Goal: Navigation & Orientation: Find specific page/section

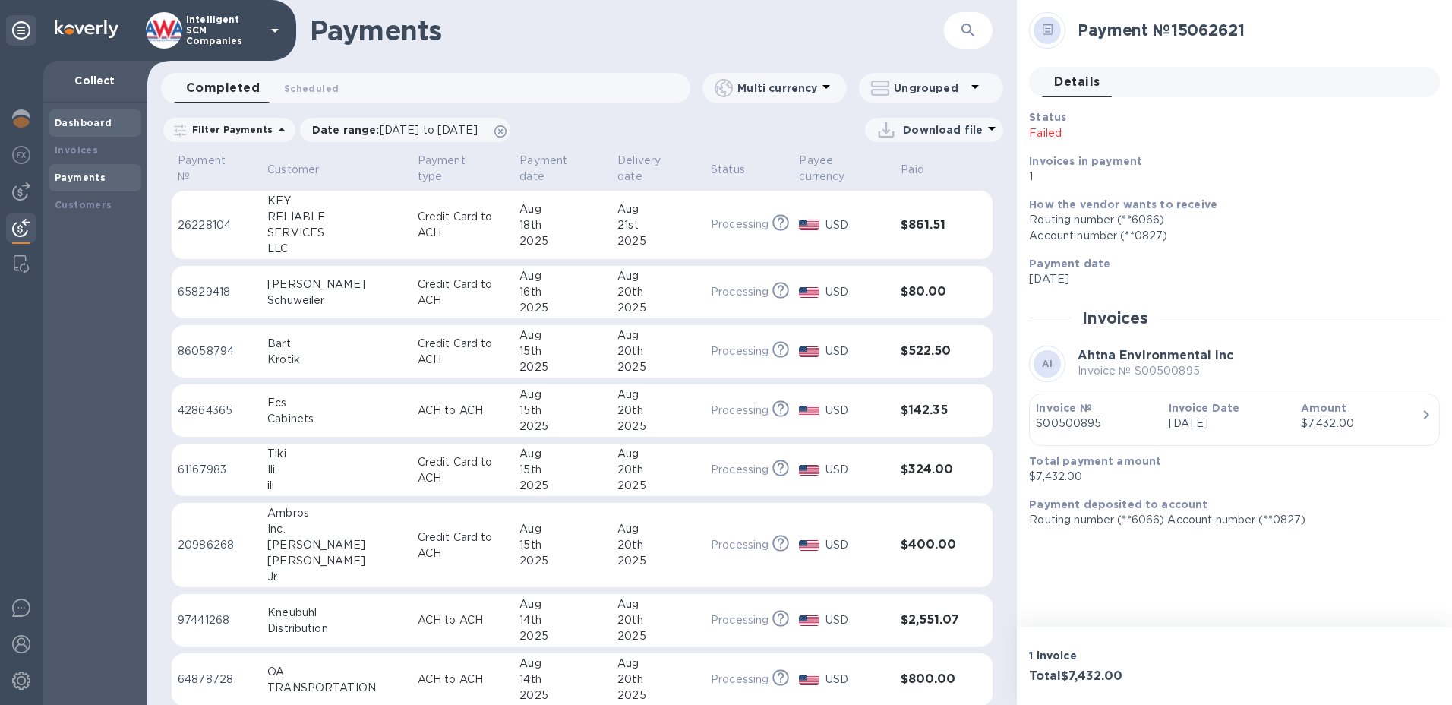
drag, startPoint x: 87, startPoint y: 127, endPoint x: 99, endPoint y: 126, distance: 12.9
click at [87, 126] on b "Dashboard" at bounding box center [84, 122] width 58 height 11
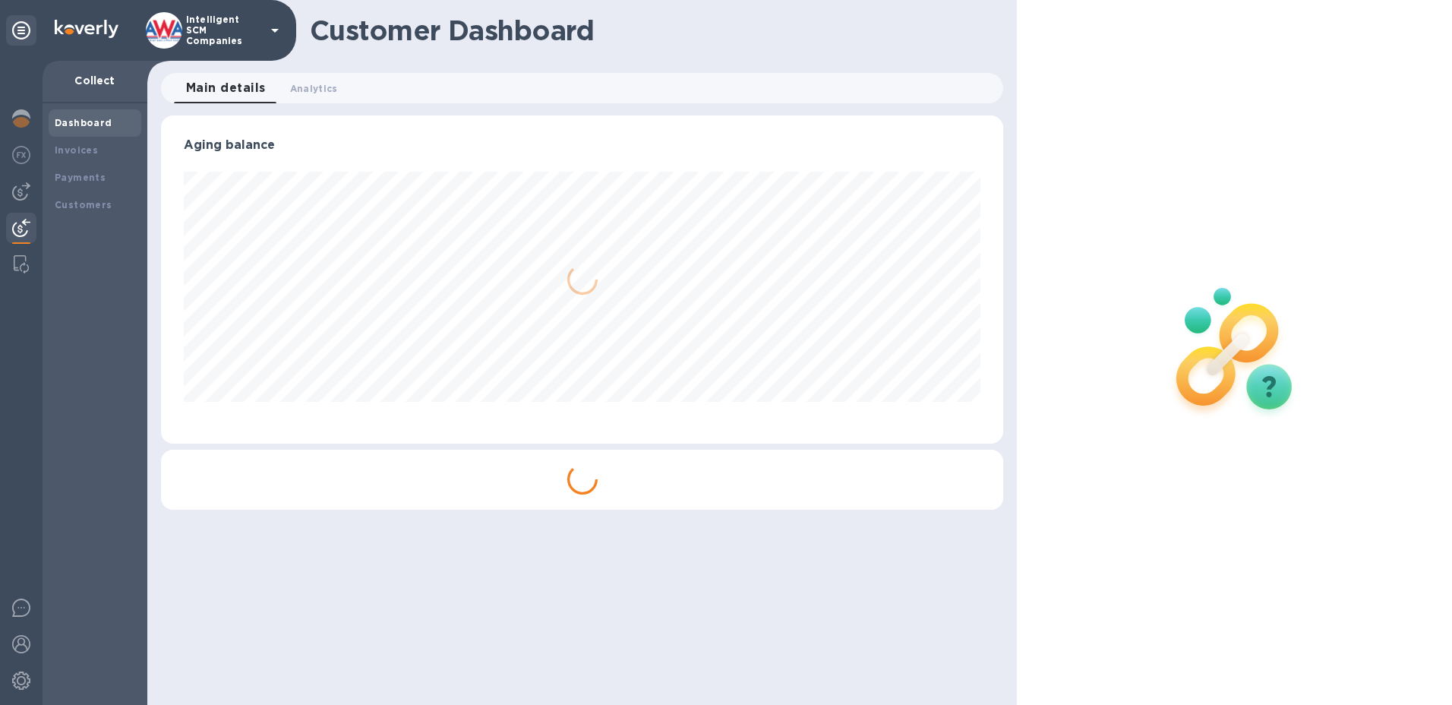
scroll to position [328, 843]
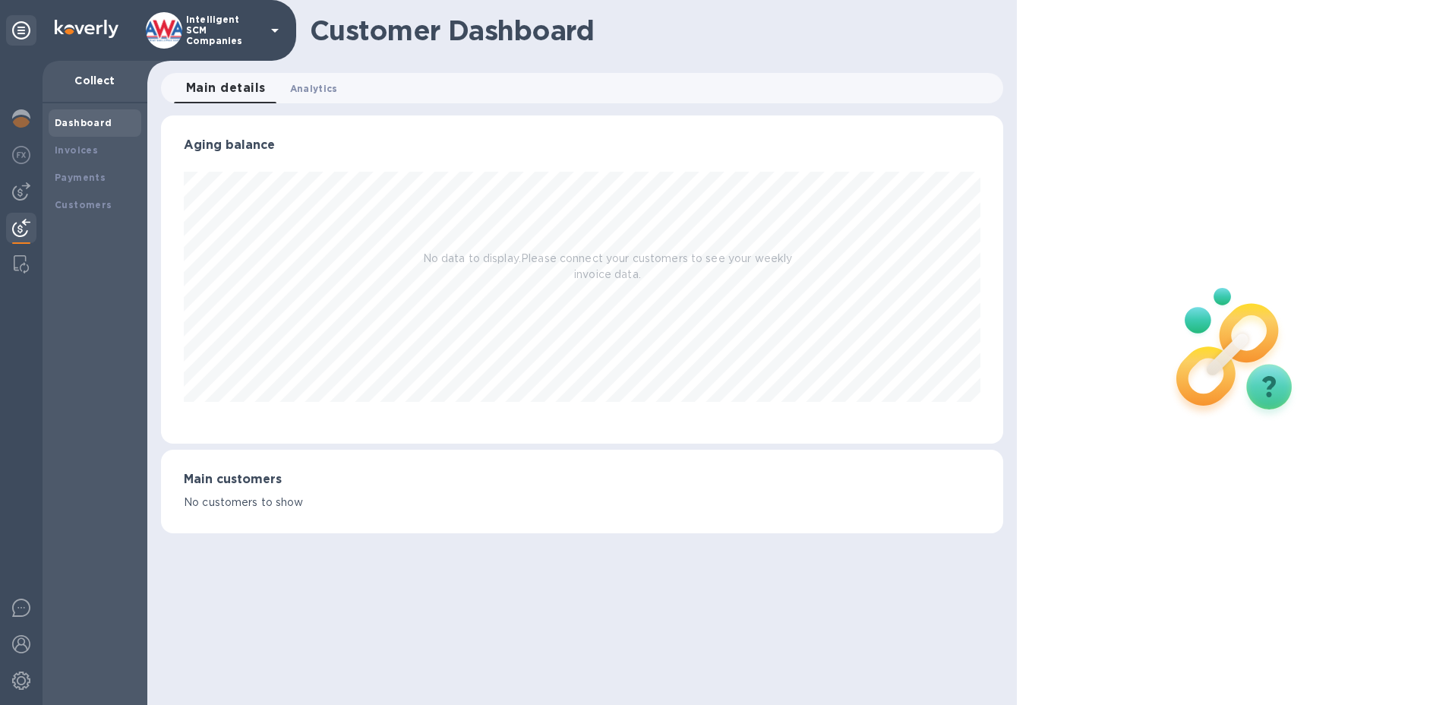
click at [324, 87] on span "Analytics 0" at bounding box center [314, 88] width 48 height 16
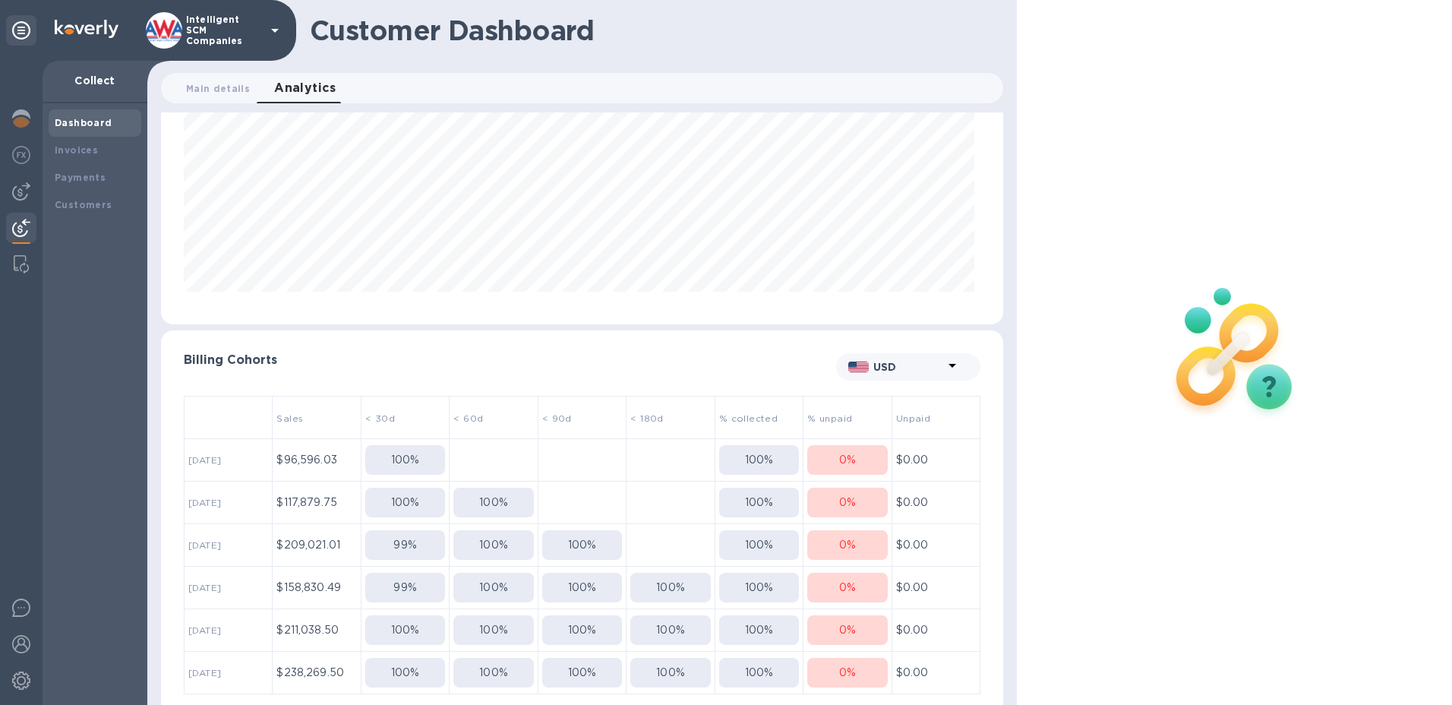
scroll to position [131, 0]
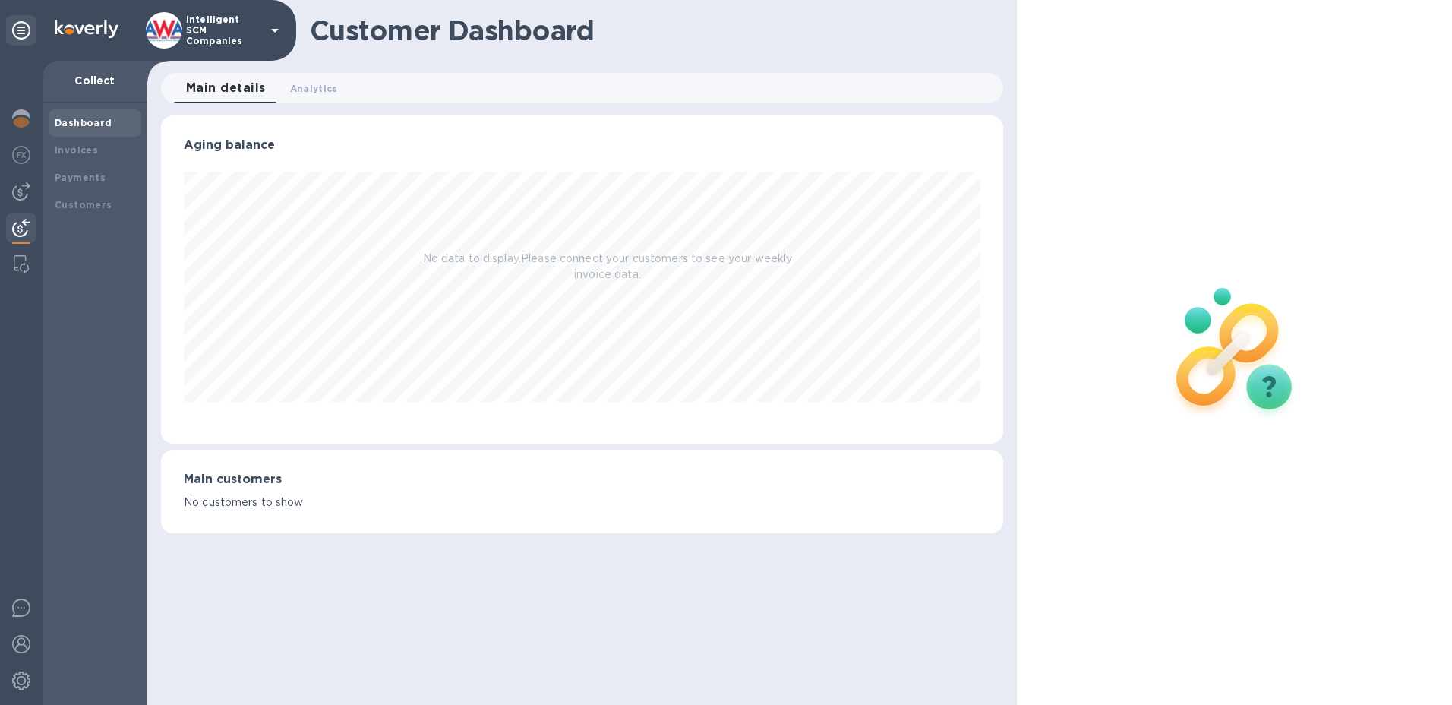
scroll to position [328, 843]
click at [95, 155] on div "Invoices" at bounding box center [95, 150] width 80 height 15
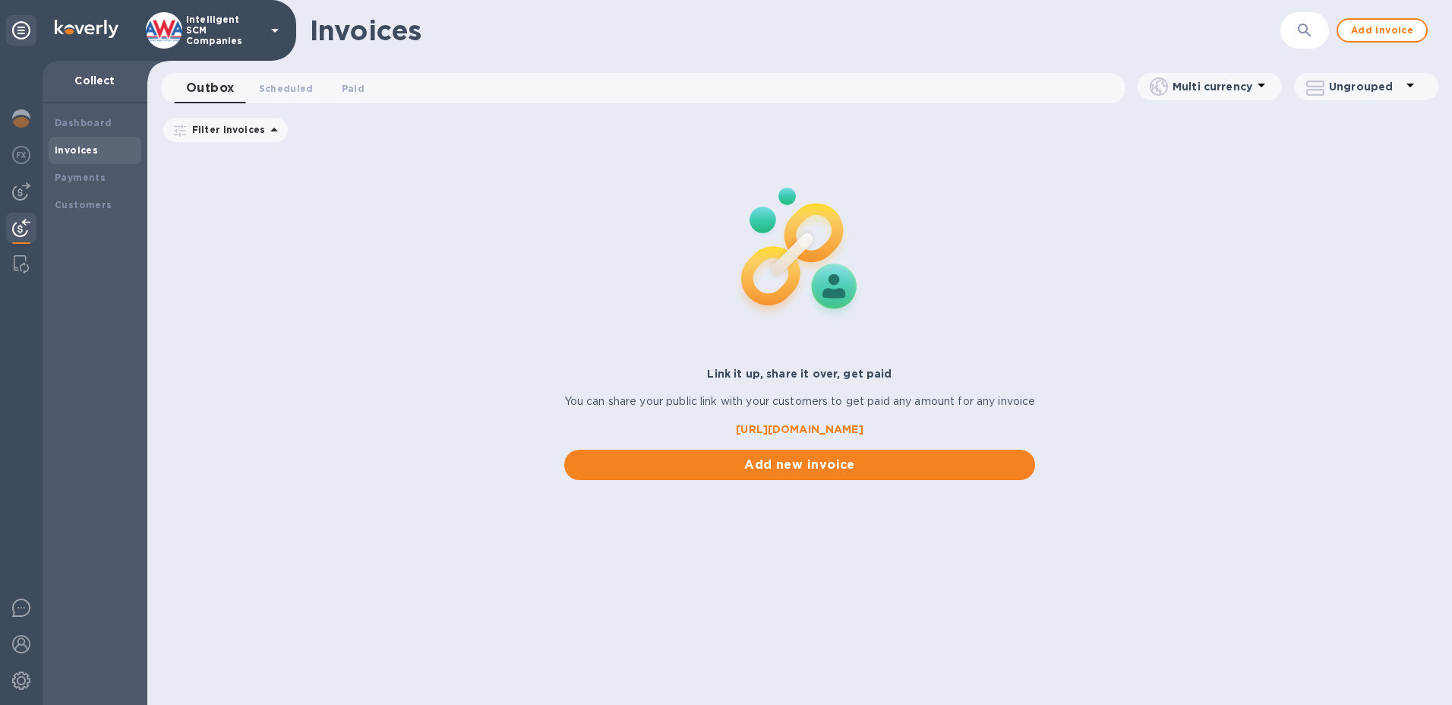
drag, startPoint x: 96, startPoint y: 178, endPoint x: 143, endPoint y: 191, distance: 49.0
click at [96, 178] on b "Payments" at bounding box center [80, 177] width 51 height 11
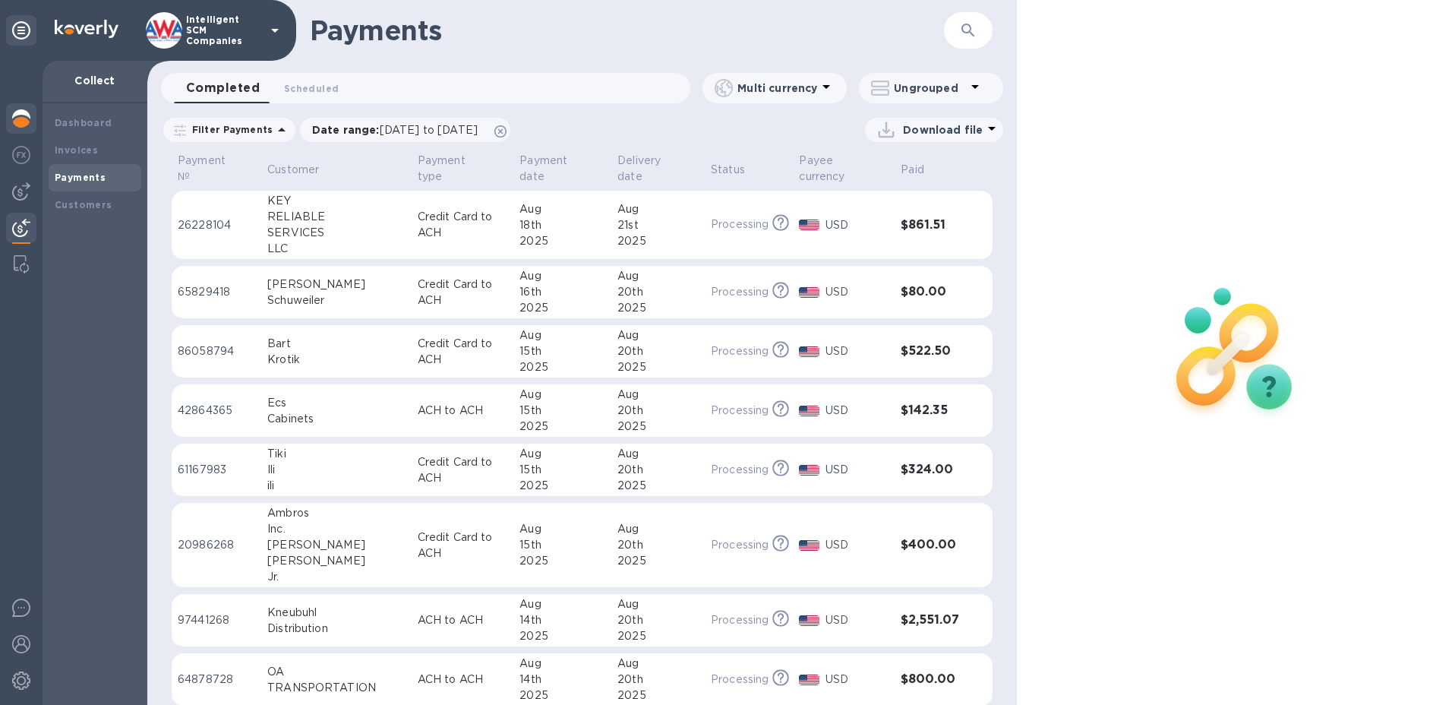
click at [21, 121] on img at bounding box center [21, 118] width 18 height 18
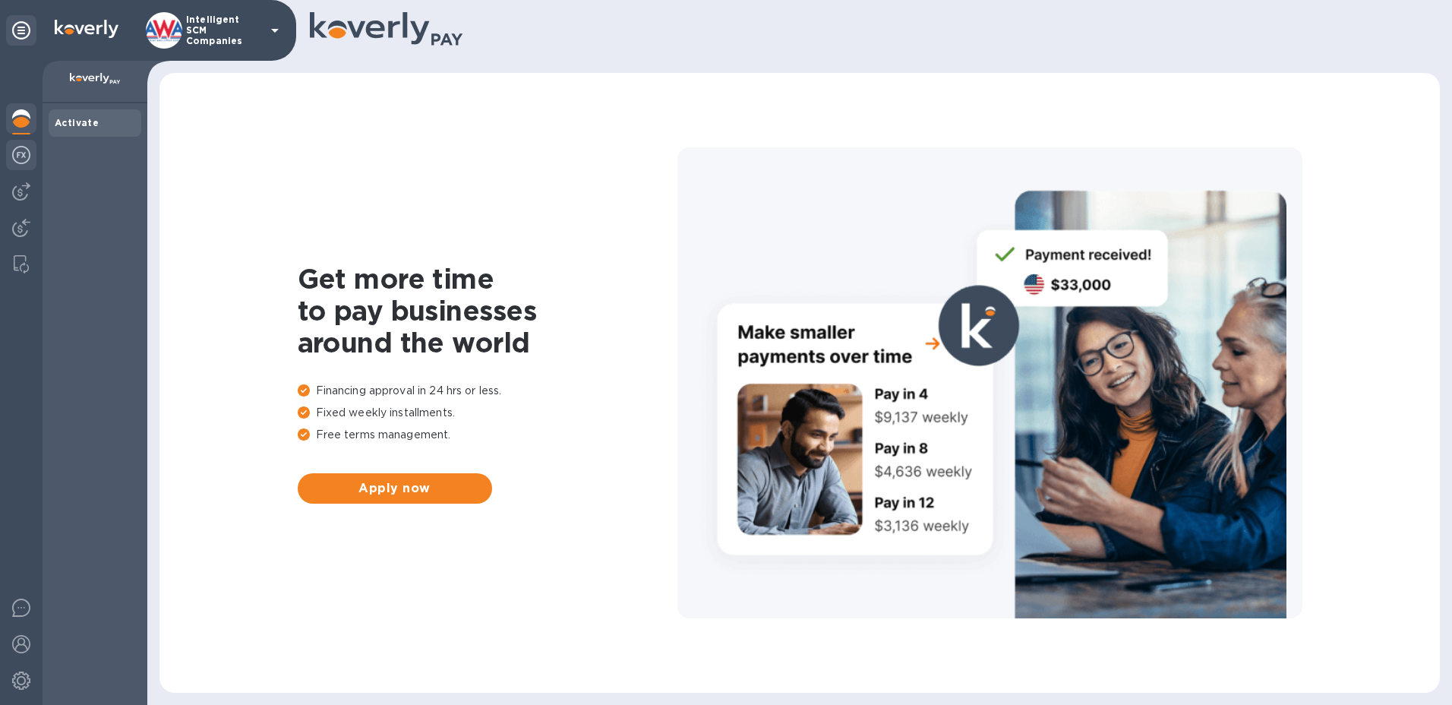
click at [28, 153] on img at bounding box center [21, 155] width 18 height 18
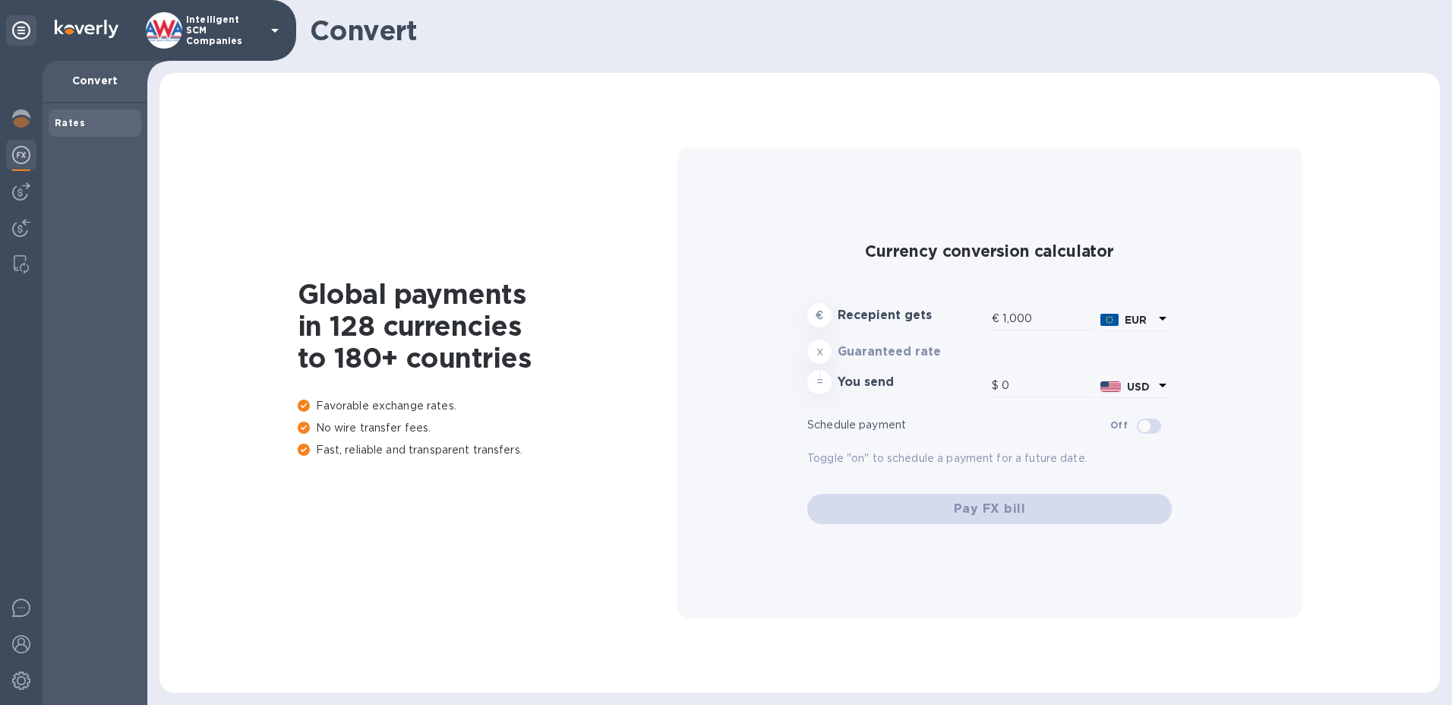
type input "1,173.25"
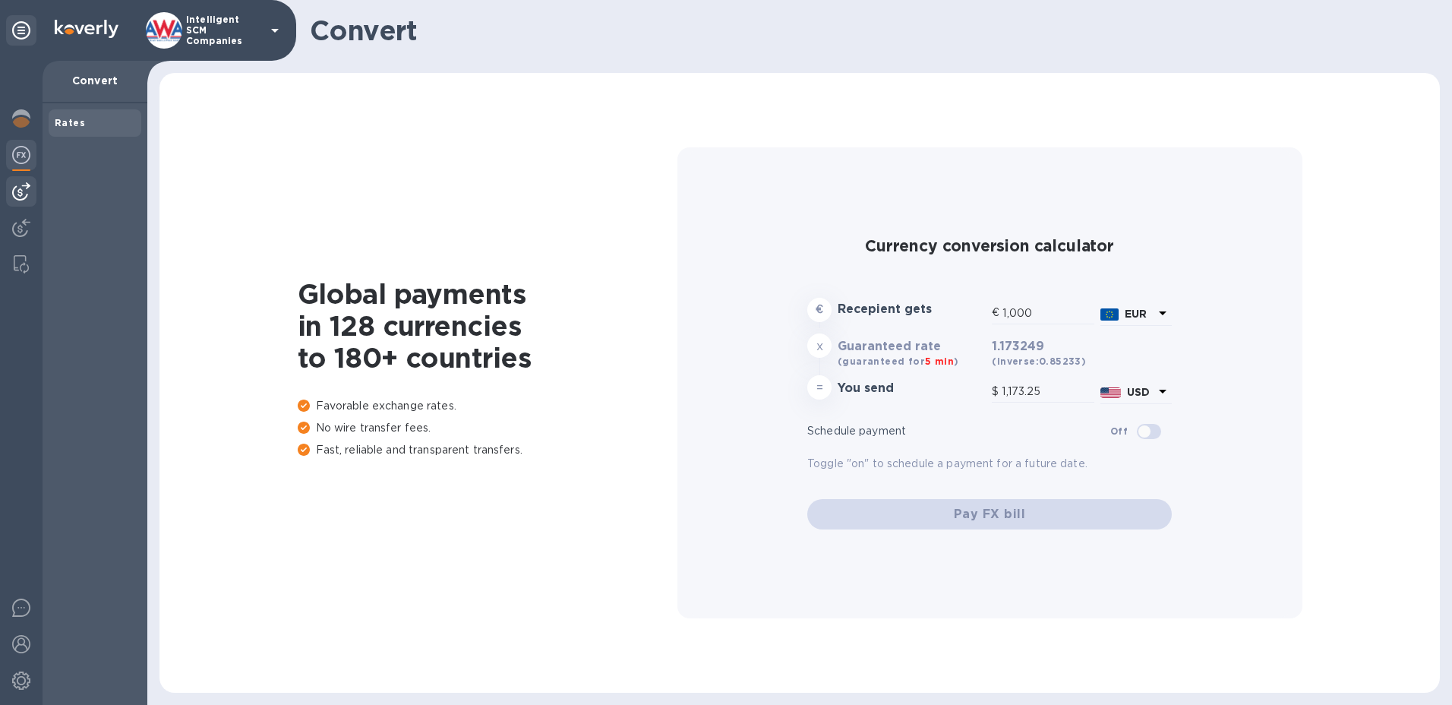
click at [20, 195] on img at bounding box center [21, 191] width 18 height 18
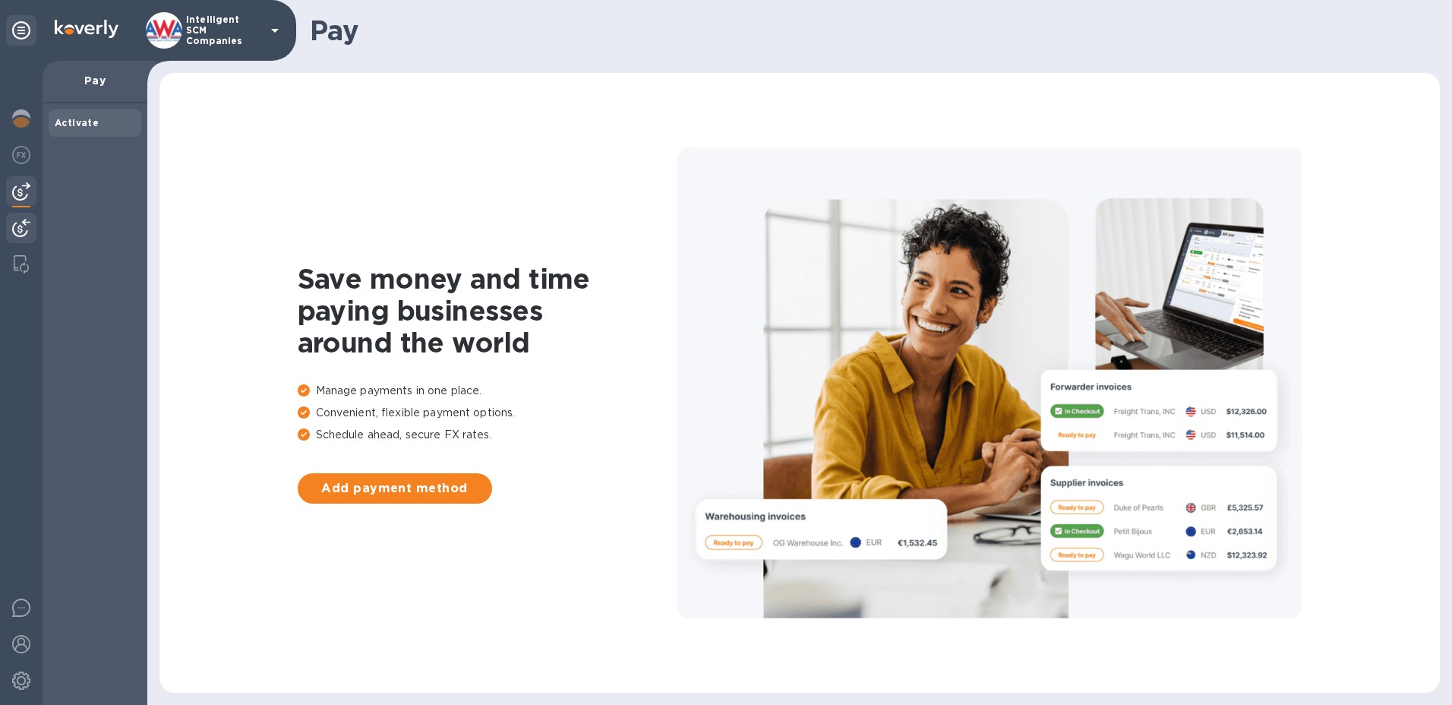
click at [21, 222] on img at bounding box center [21, 228] width 18 height 18
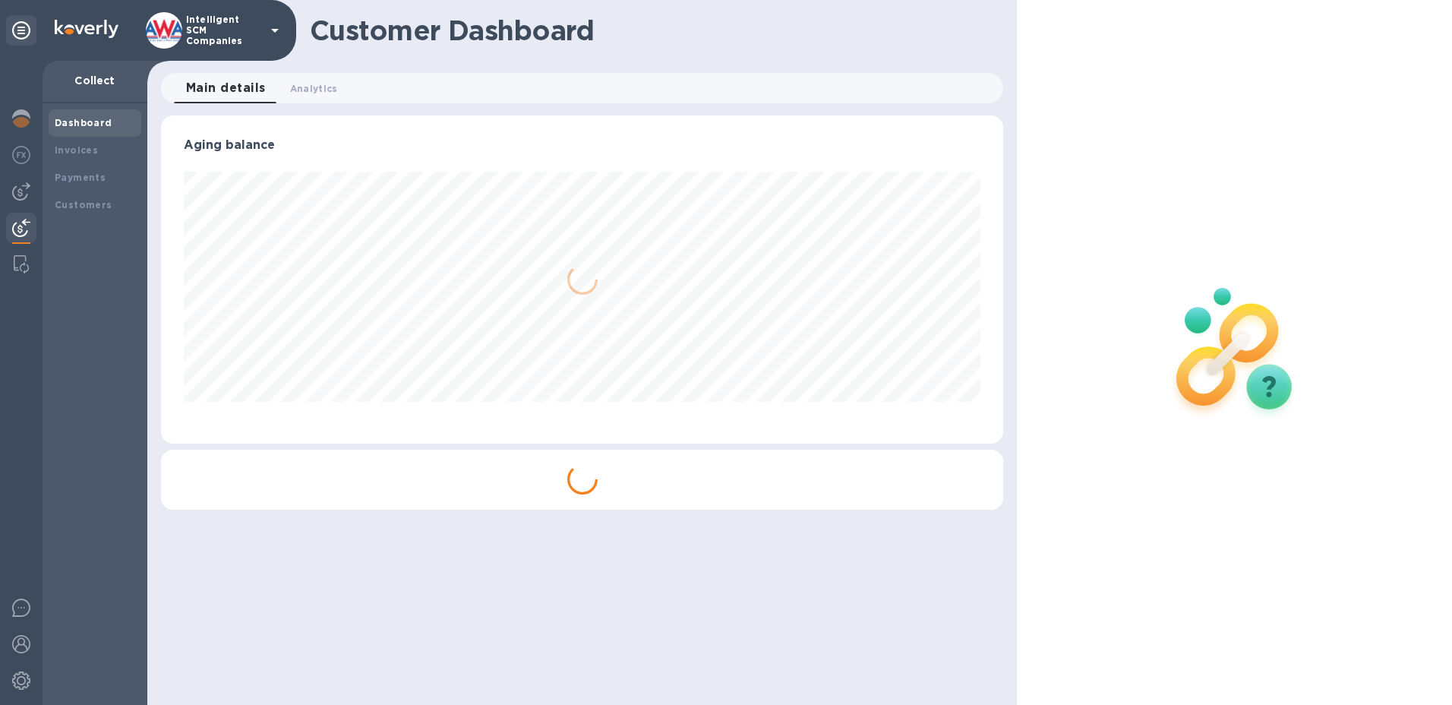
scroll to position [328, 843]
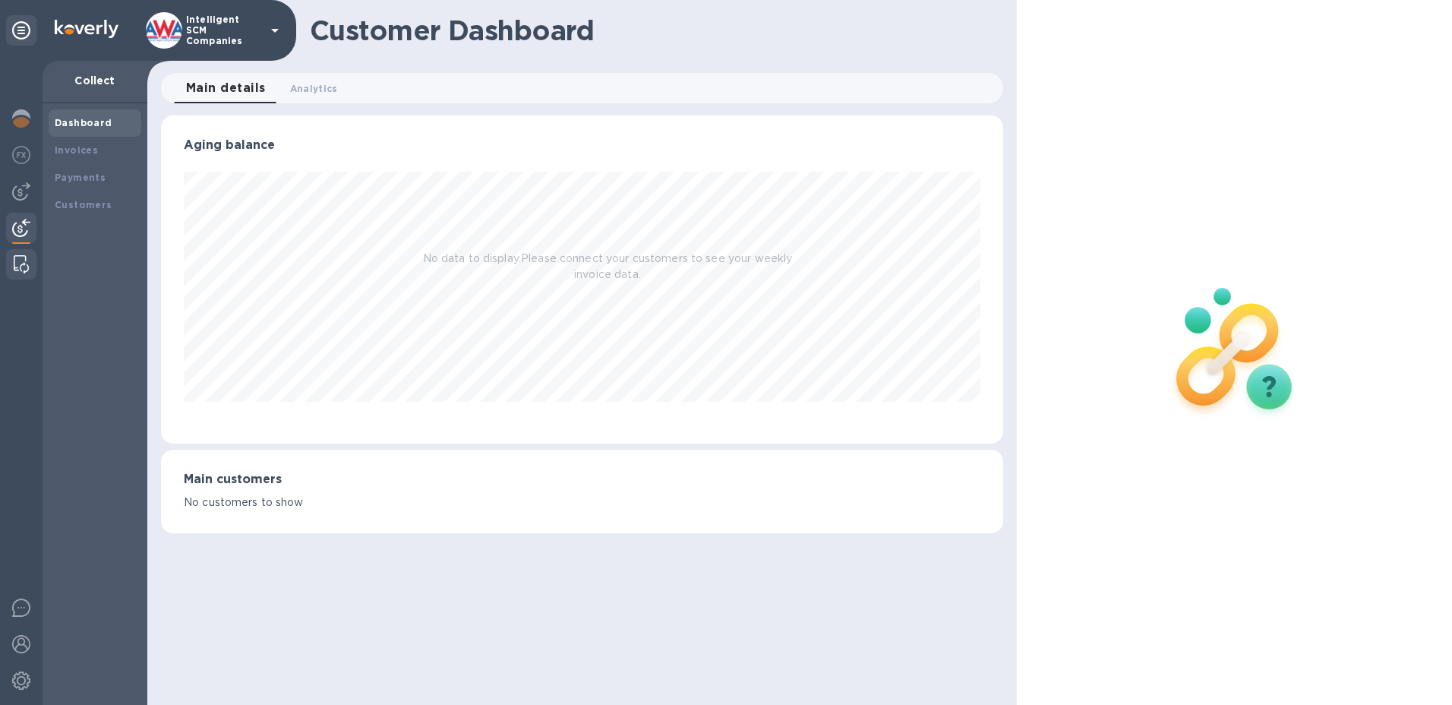
click at [21, 264] on img at bounding box center [21, 264] width 15 height 18
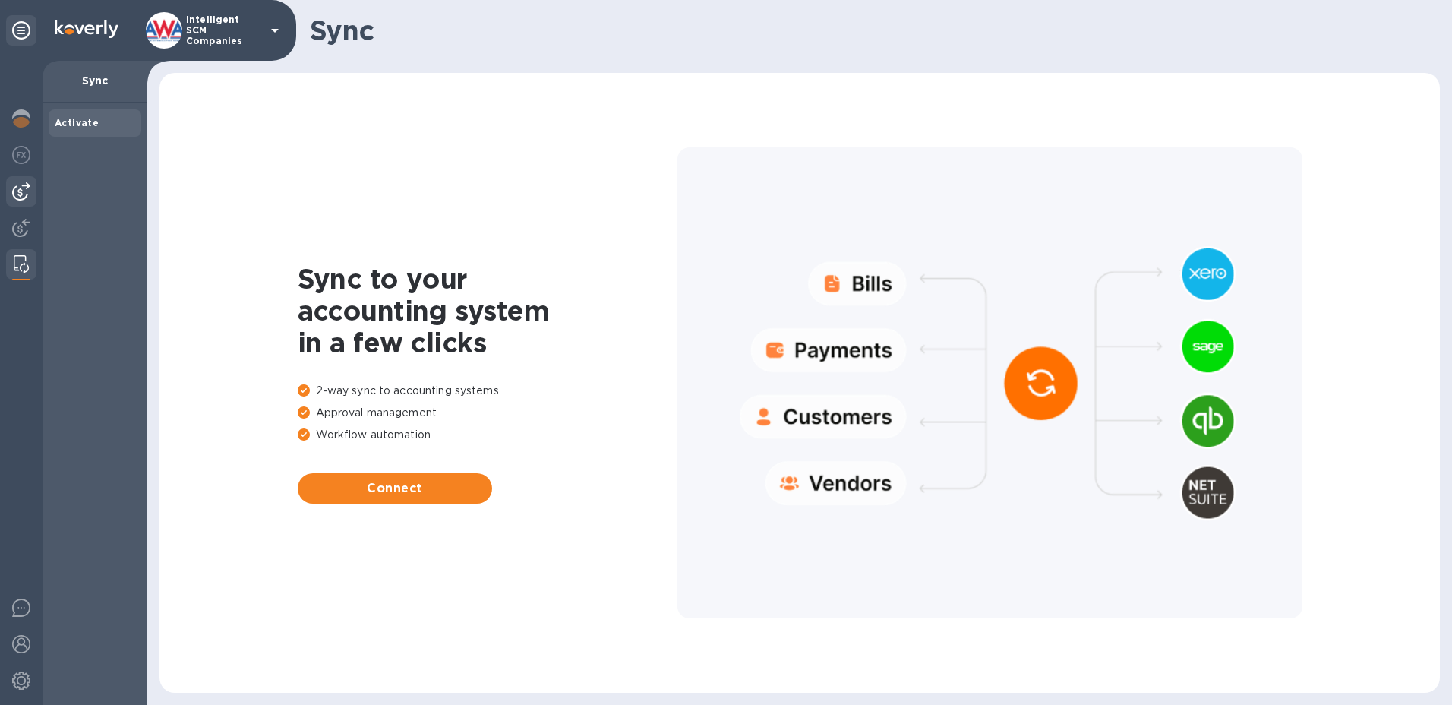
click at [21, 191] on img at bounding box center [21, 191] width 18 height 18
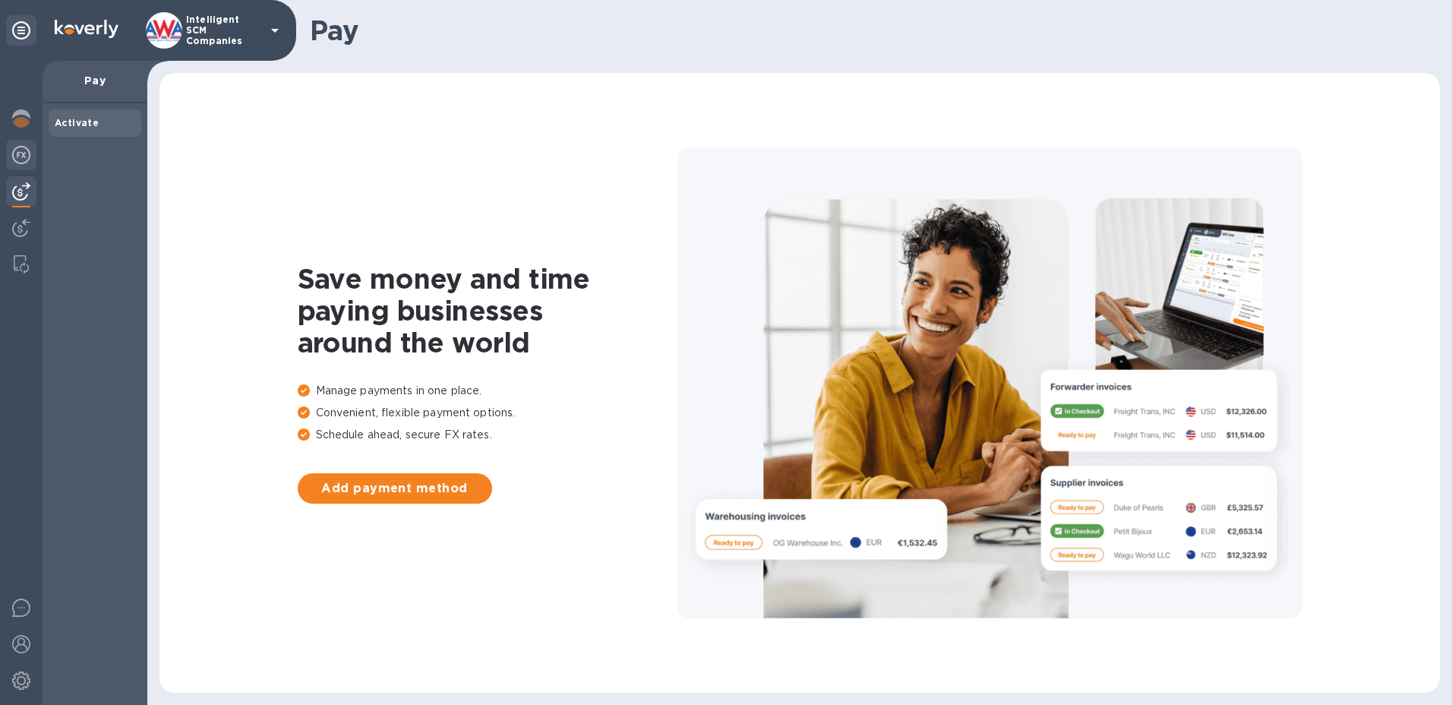
click at [20, 156] on img at bounding box center [21, 155] width 18 height 18
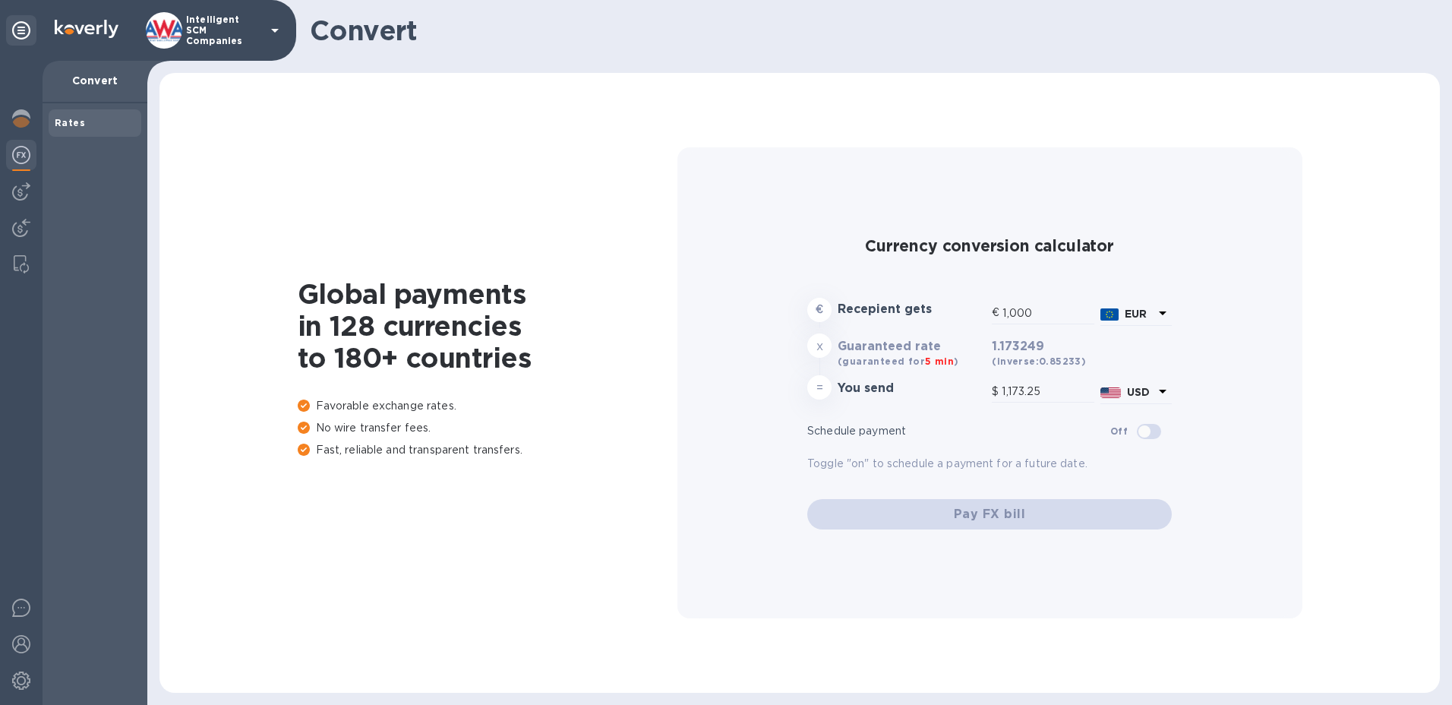
click at [99, 82] on p "Convert" at bounding box center [95, 80] width 80 height 15
click at [21, 187] on img at bounding box center [21, 191] width 18 height 18
